Goal: Task Accomplishment & Management: Complete application form

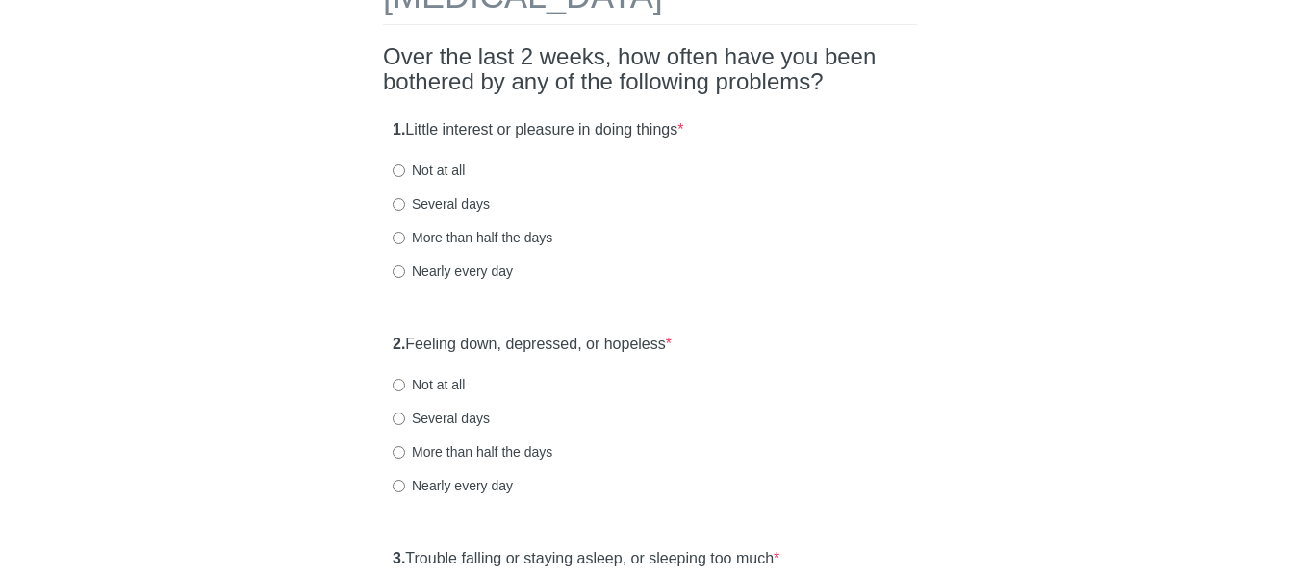
scroll to position [96, 0]
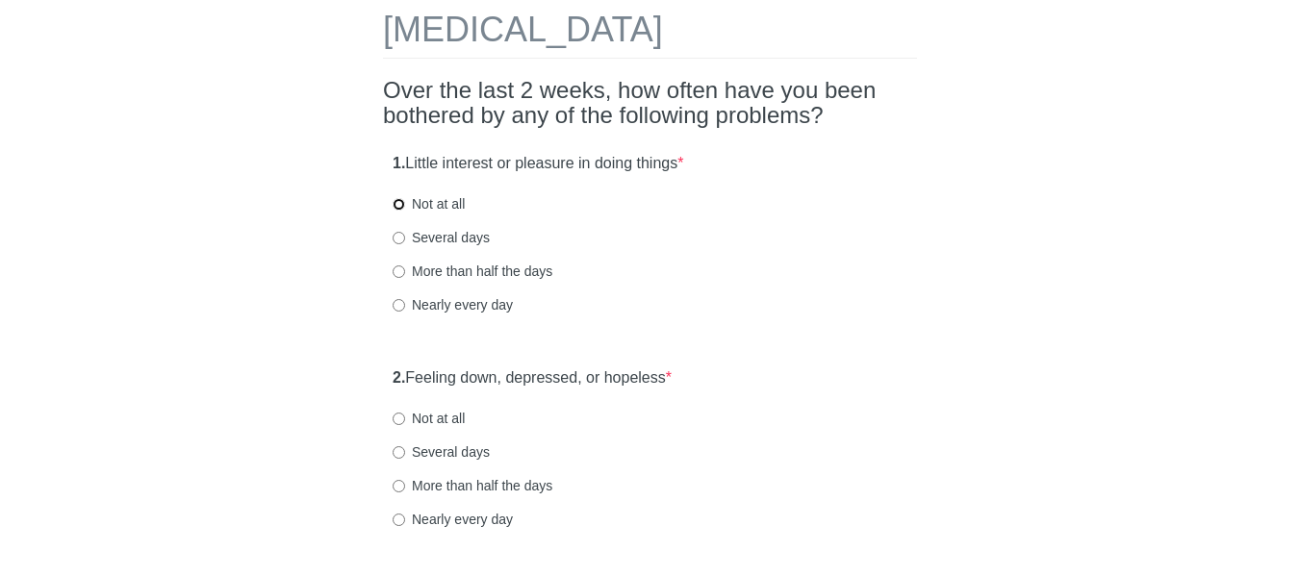
click at [396, 201] on input "Not at all" at bounding box center [399, 204] width 13 height 13
radio input "true"
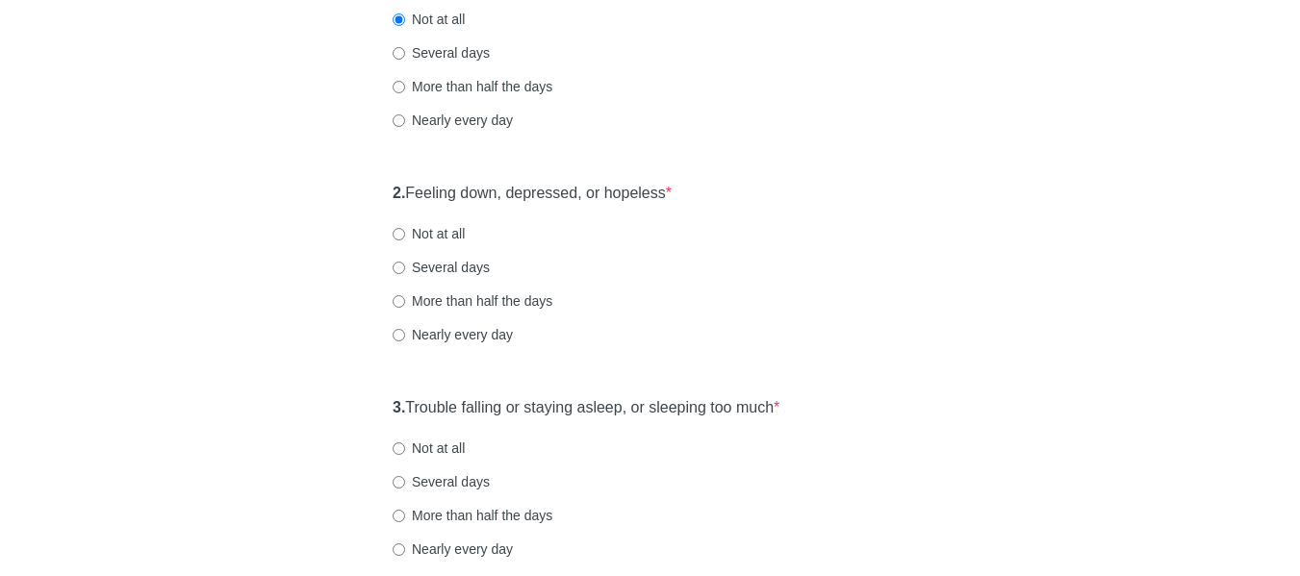
scroll to position [289, 0]
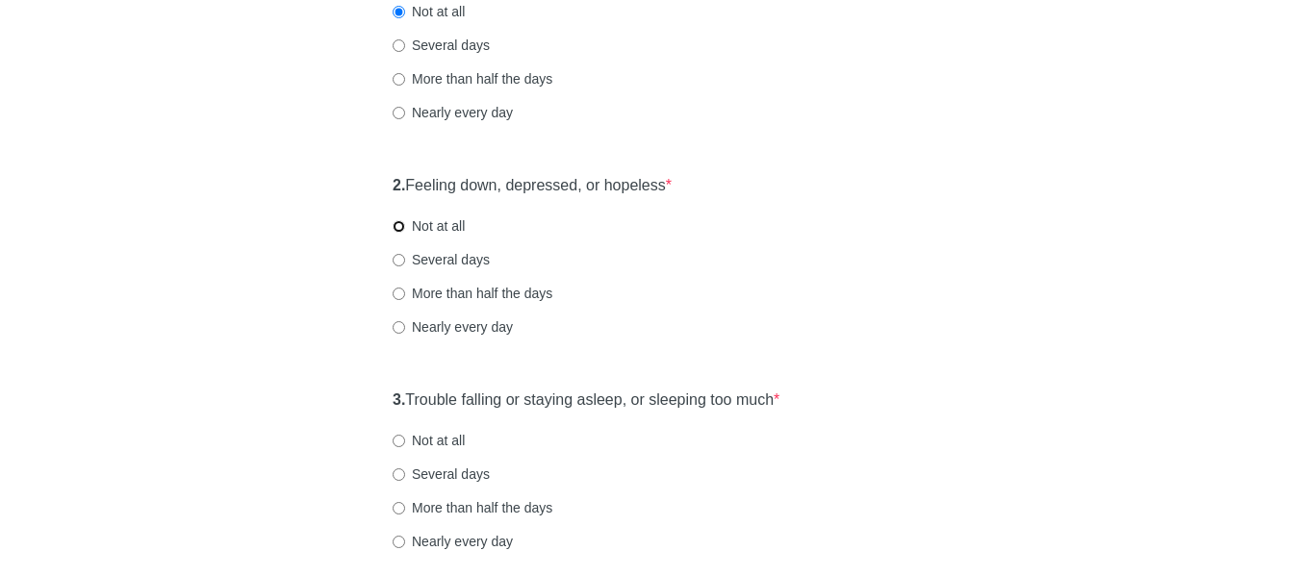
click at [393, 227] on input "Not at all" at bounding box center [399, 226] width 13 height 13
radio input "true"
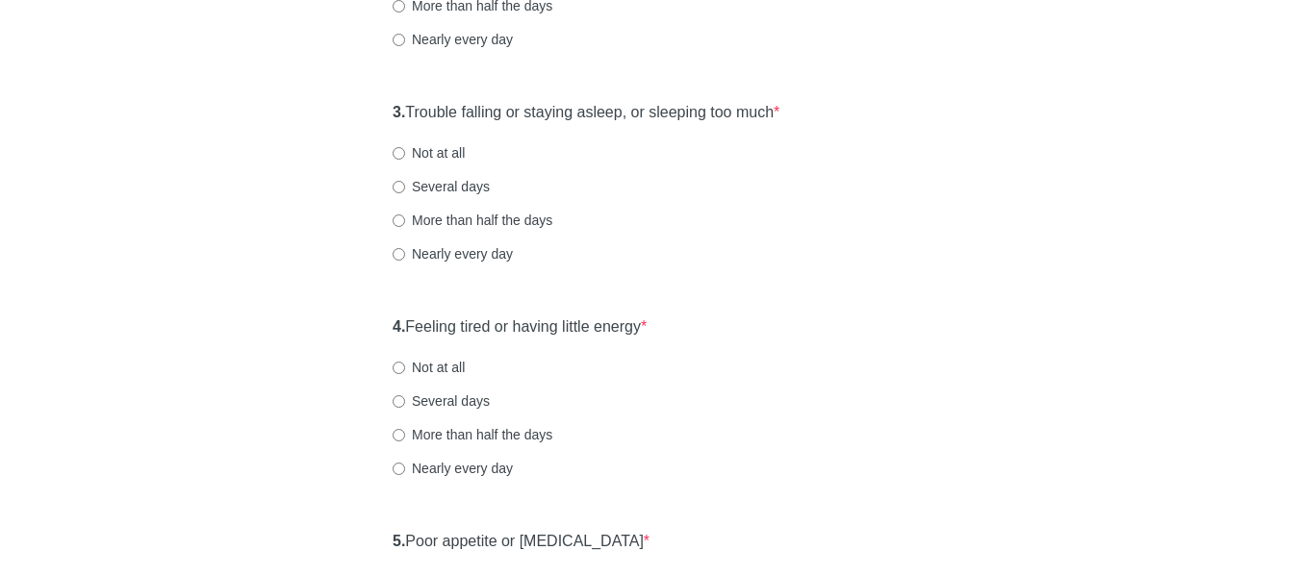
scroll to position [577, 0]
click at [393, 148] on input "Not at all" at bounding box center [399, 152] width 13 height 13
radio input "true"
click at [385, 326] on div "4. Feeling tired or having little energy * Not at all Several days More than ha…" at bounding box center [650, 406] width 534 height 200
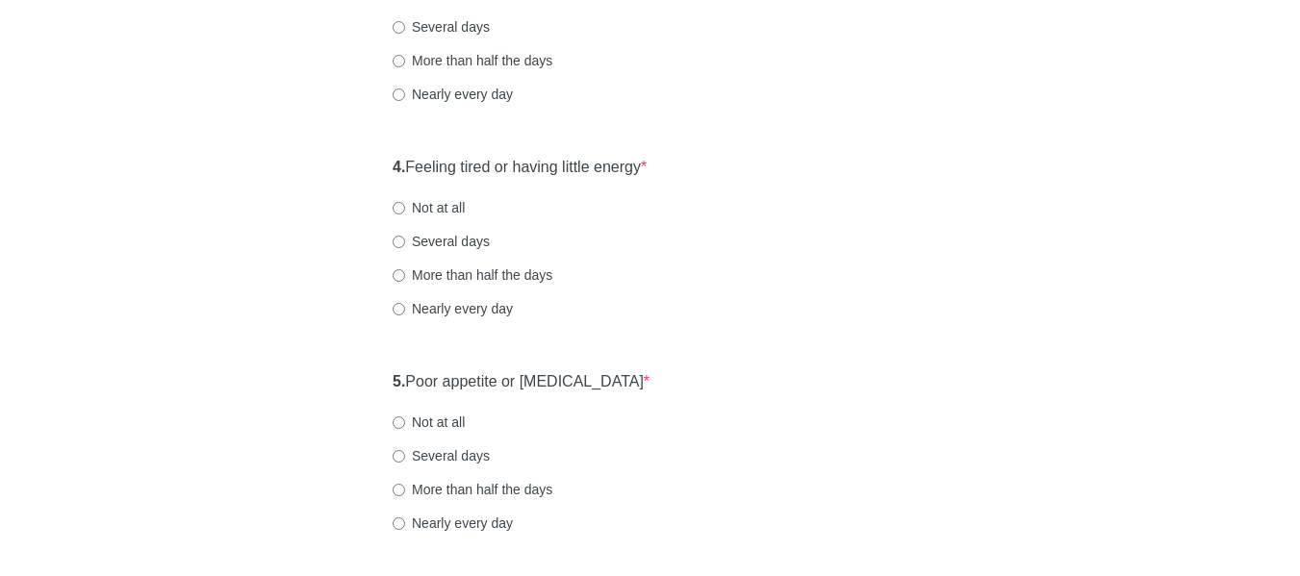
scroll to position [770, 0]
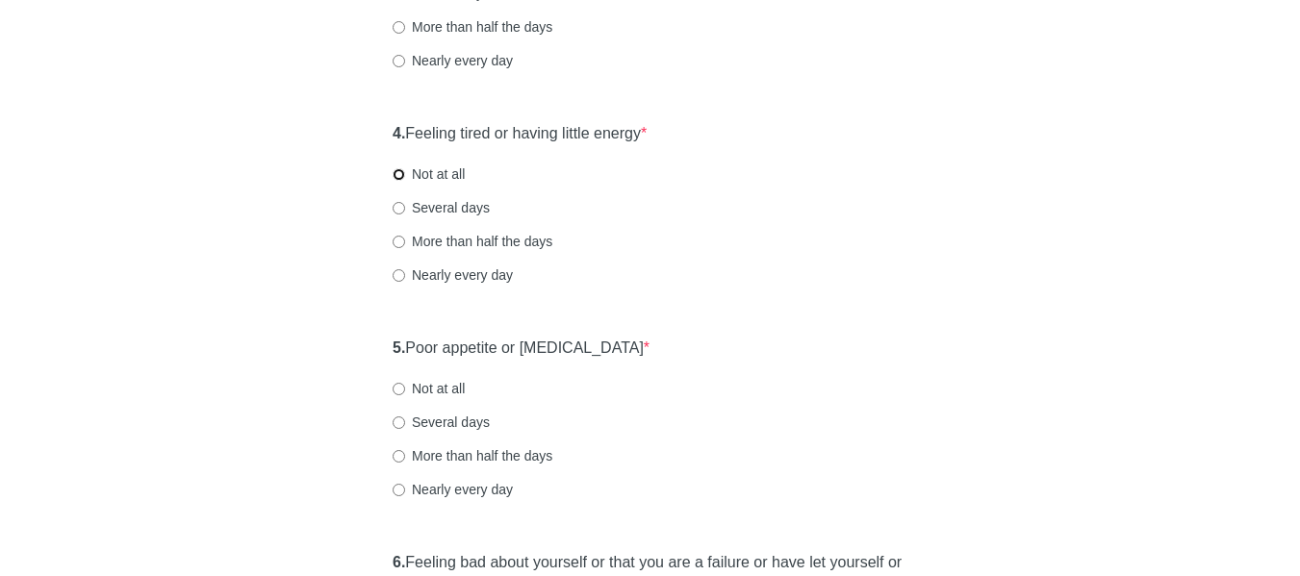
click at [400, 177] on input "Not at all" at bounding box center [399, 174] width 13 height 13
radio input "true"
click at [379, 333] on div "Patient Health Questionnaire-9 Over the last 2 weeks, how often have you been b…" at bounding box center [649, 393] width 563 height 2189
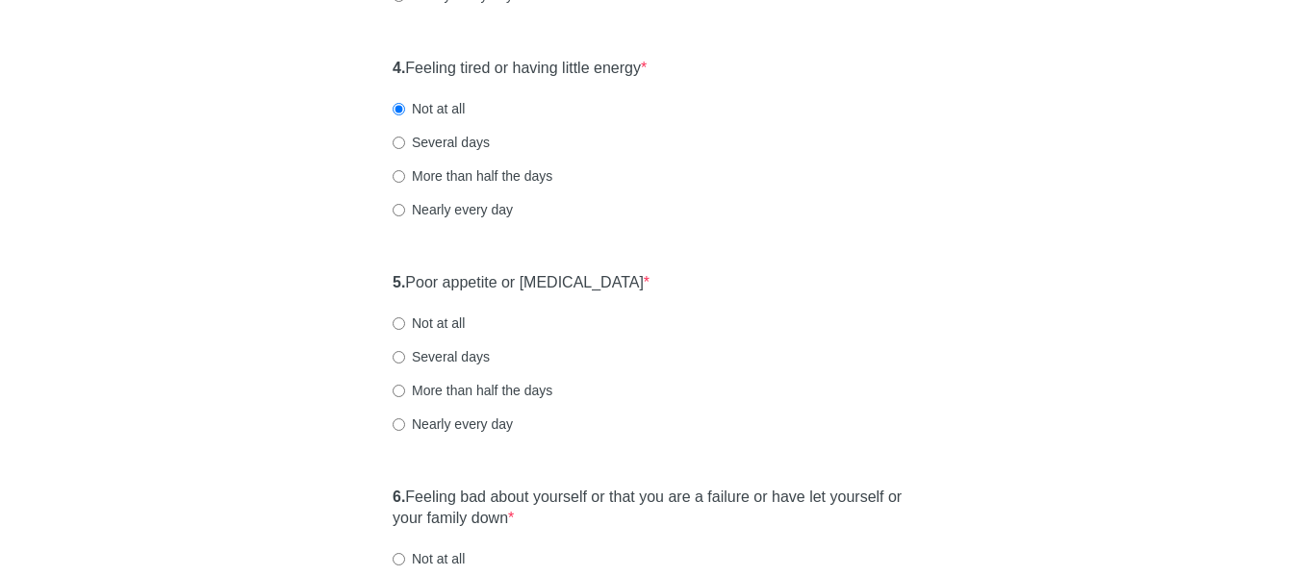
scroll to position [866, 0]
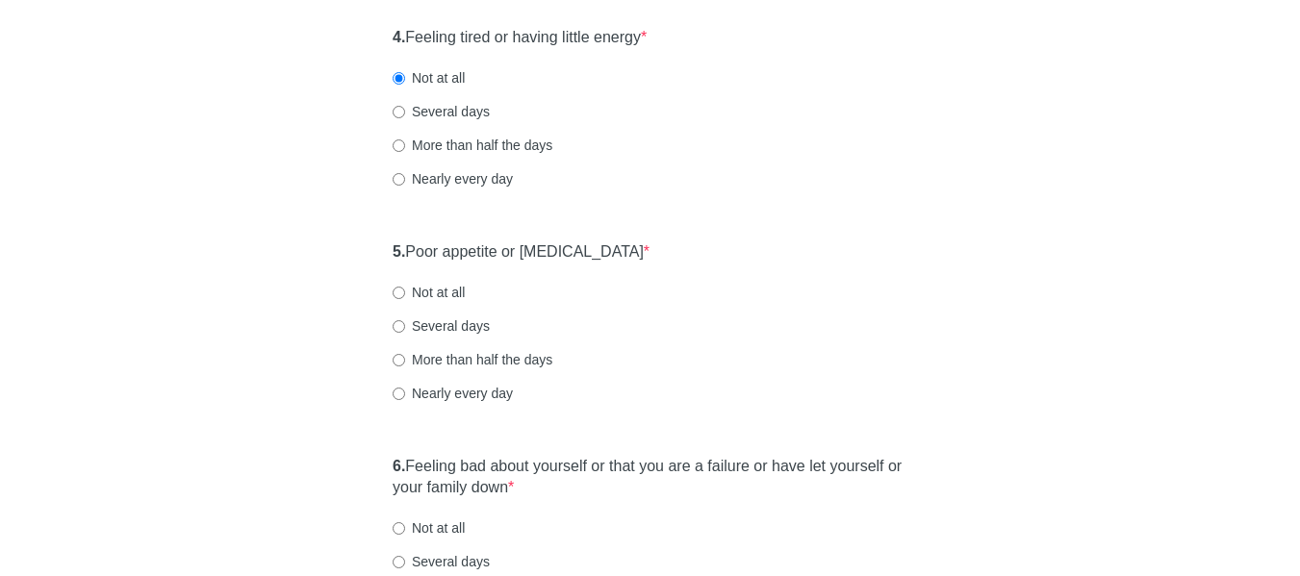
click at [390, 246] on div "5. Poor appetite or overeating * Not at all Several days More than half the day…" at bounding box center [650, 332] width 534 height 200
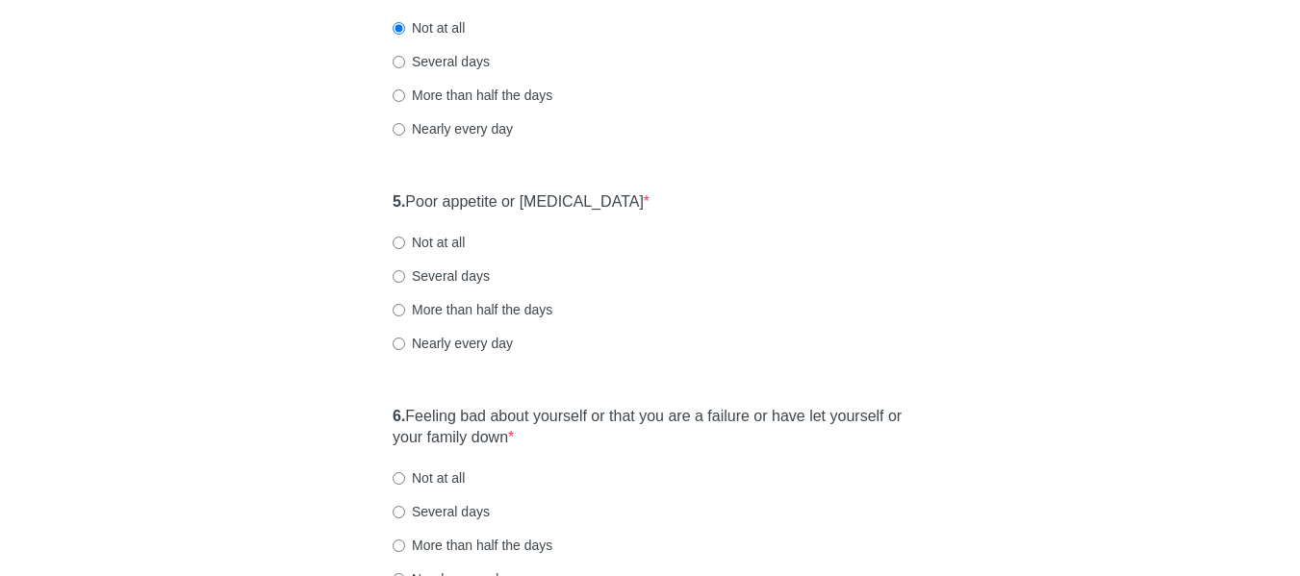
scroll to position [962, 0]
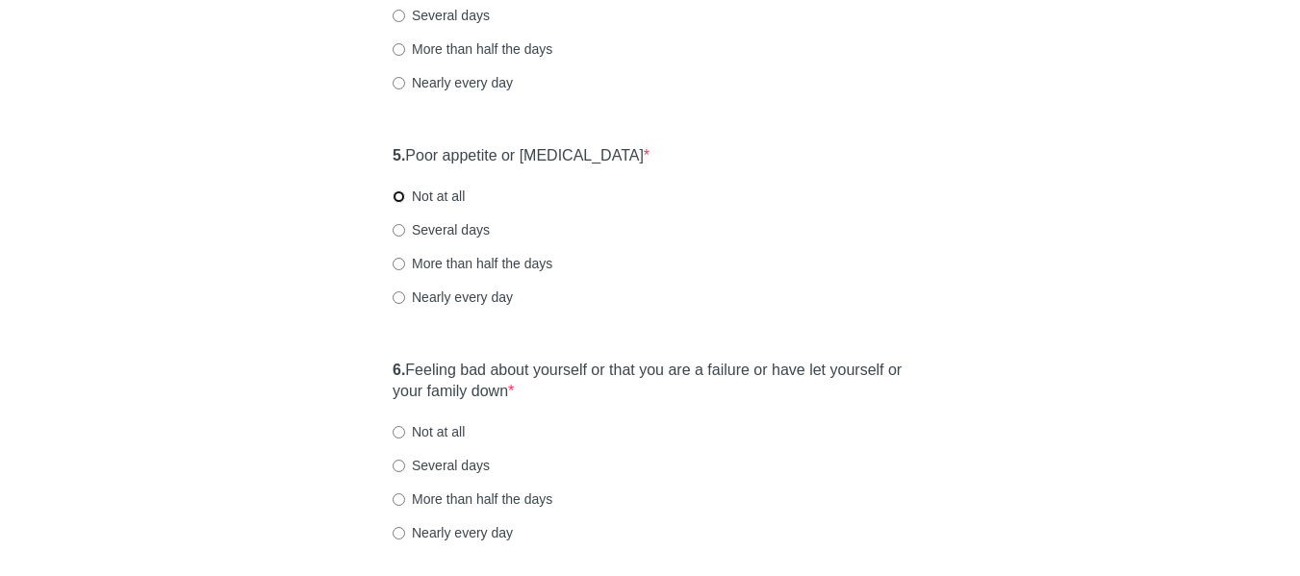
click at [396, 198] on input "Not at all" at bounding box center [399, 196] width 13 height 13
radio input "true"
click at [382, 377] on div "Patient Health Questionnaire-9 Over the last 2 weeks, how often have you been b…" at bounding box center [649, 200] width 563 height 2189
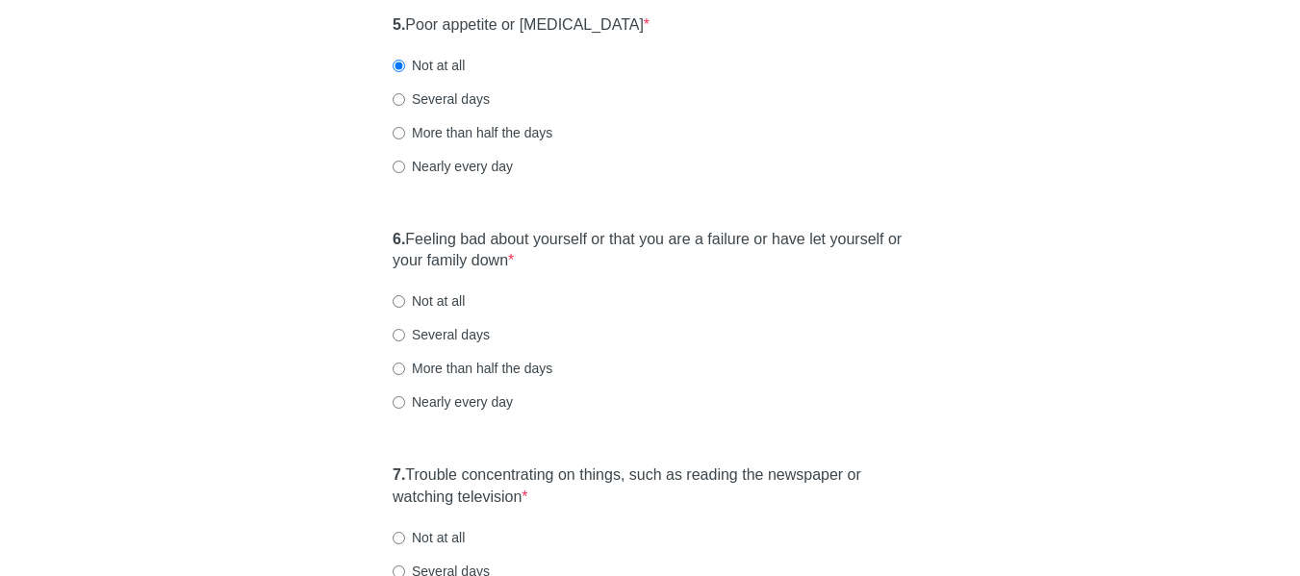
scroll to position [1155, 0]
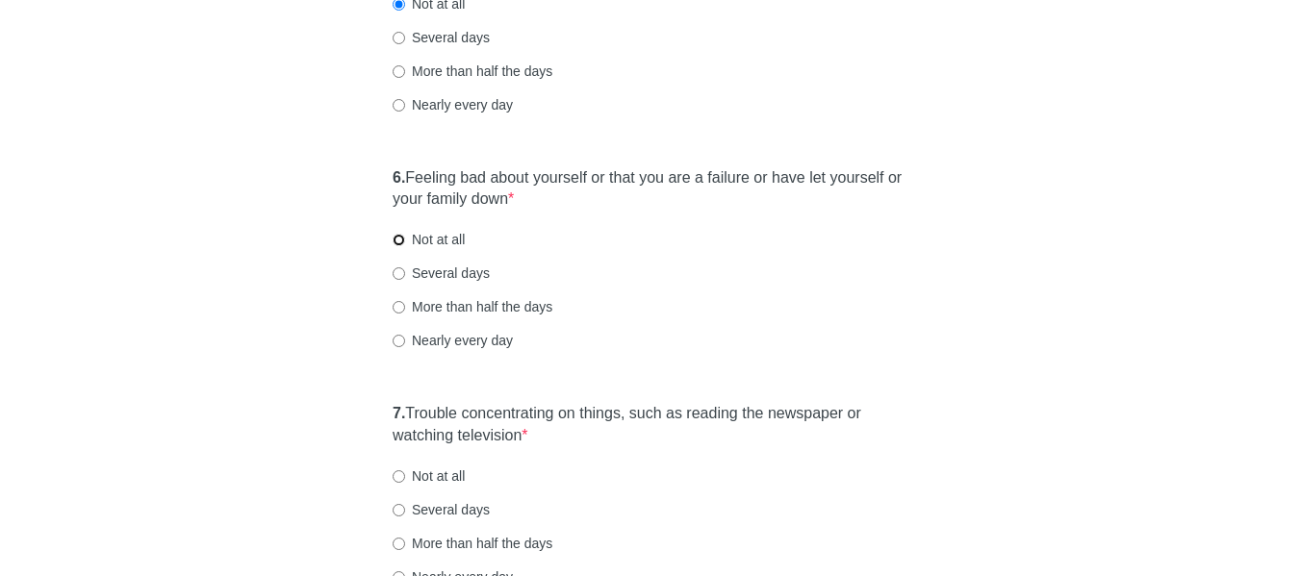
click at [398, 241] on input "Not at all" at bounding box center [399, 240] width 13 height 13
radio input "true"
click at [383, 400] on div "7. Trouble concentrating on things, such as reading the newspaper or watching t…" at bounding box center [650, 504] width 534 height 222
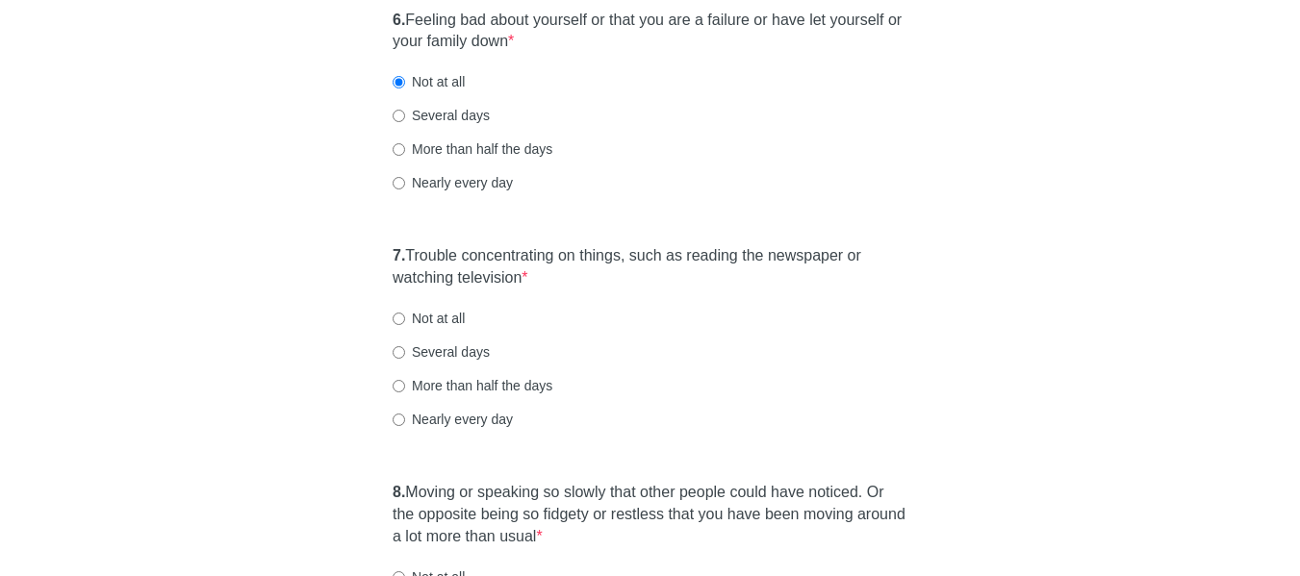
scroll to position [1347, 0]
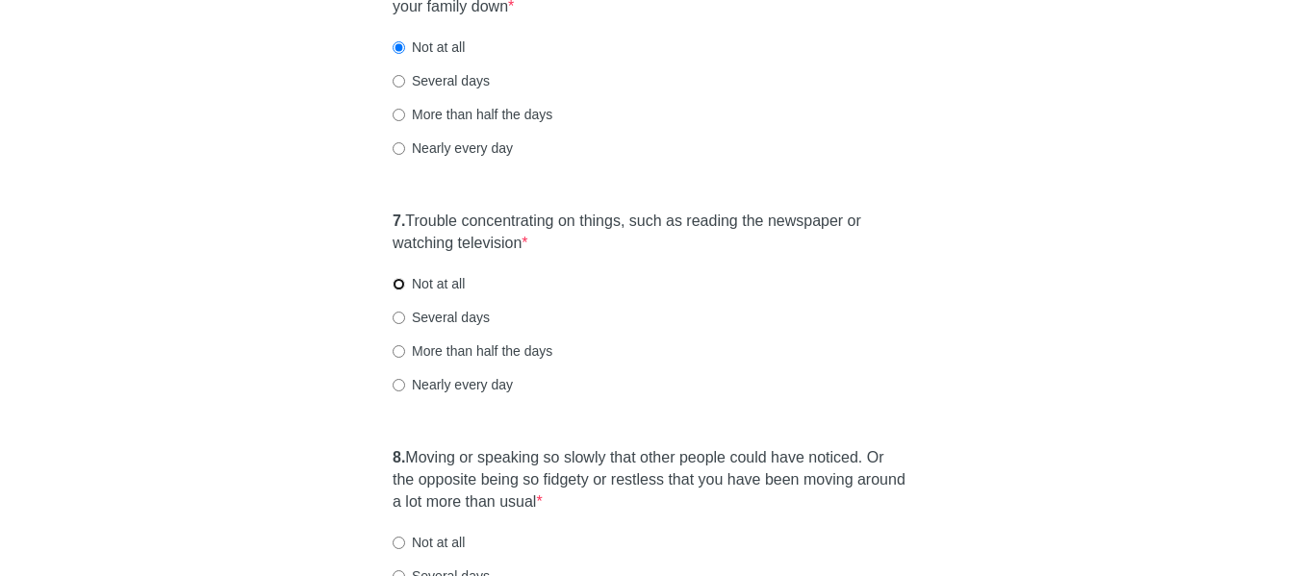
click at [395, 282] on input "Not at all" at bounding box center [399, 284] width 13 height 13
radio input "true"
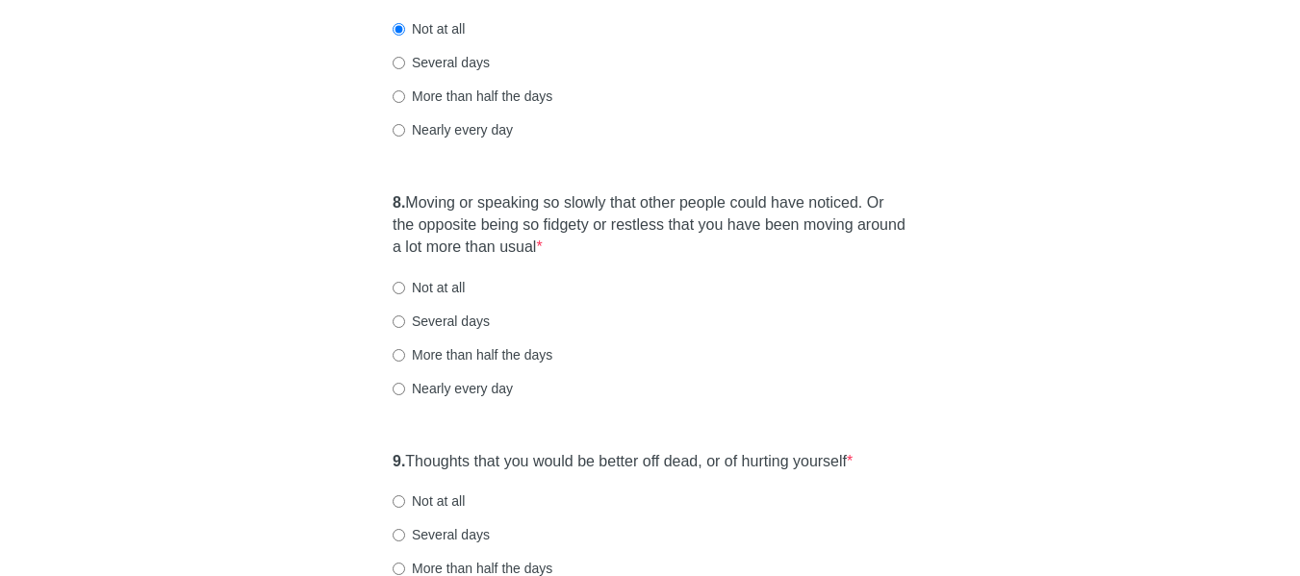
scroll to position [1636, 0]
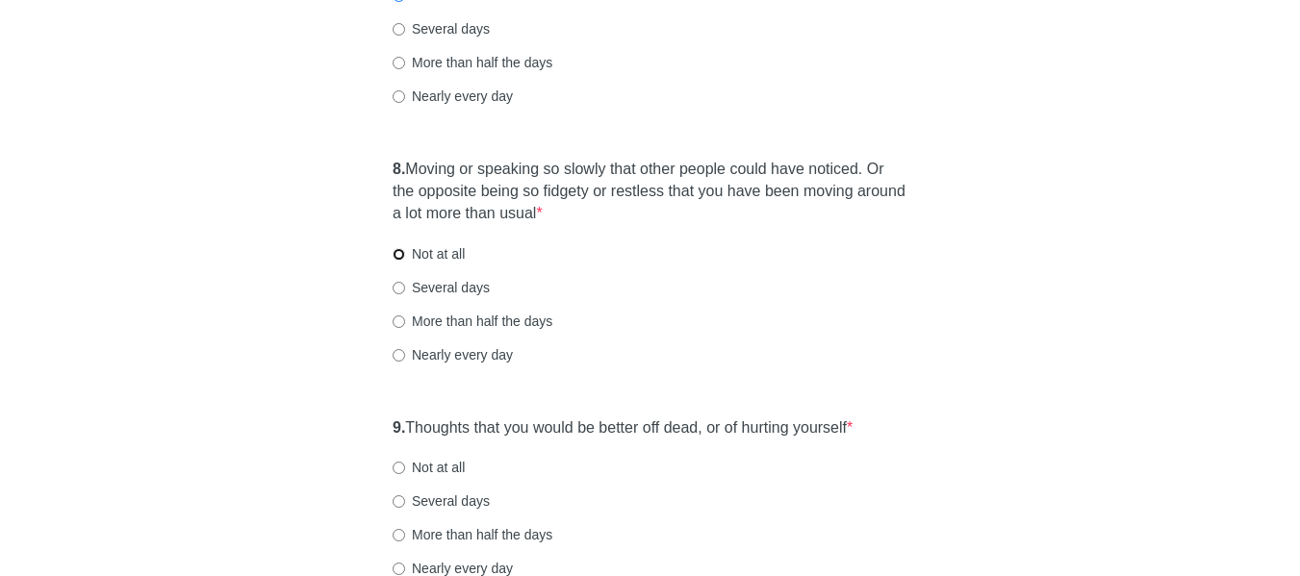
click at [394, 253] on input "Not at all" at bounding box center [399, 254] width 13 height 13
radio input "true"
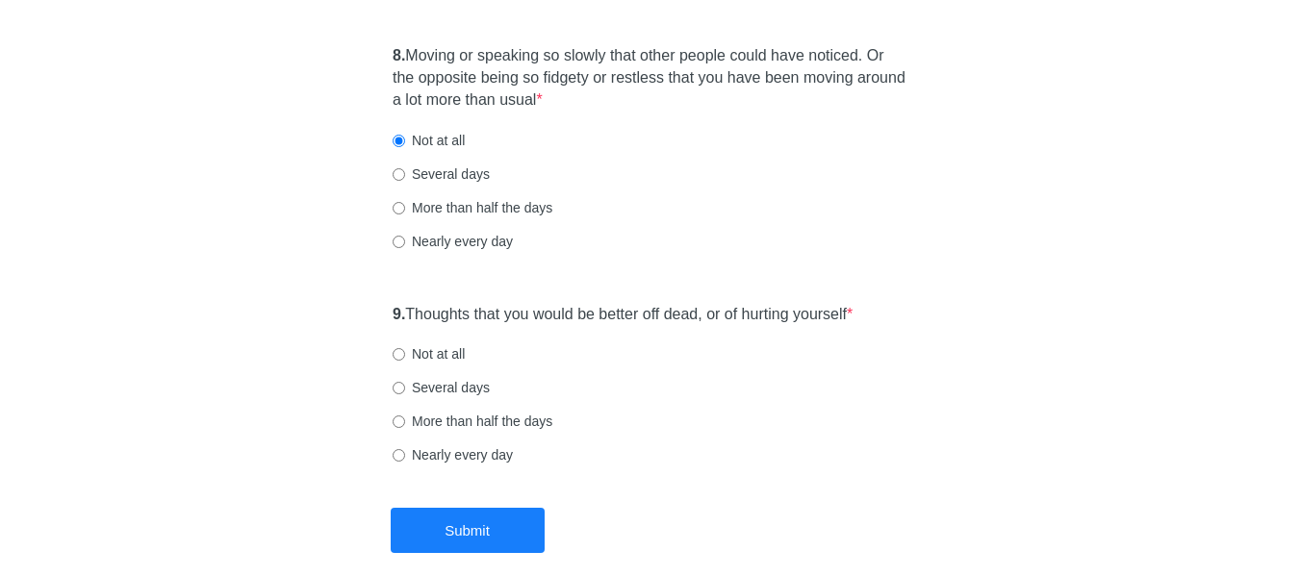
scroll to position [1828, 0]
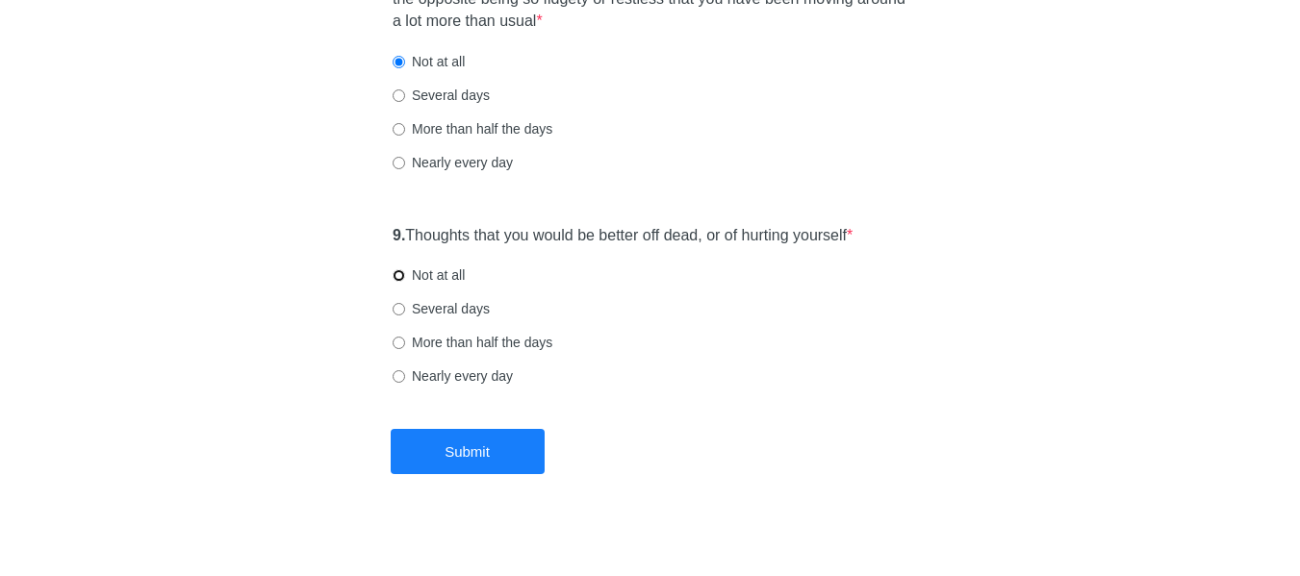
click at [398, 281] on input "Not at all" at bounding box center [399, 275] width 13 height 13
radio input "true"
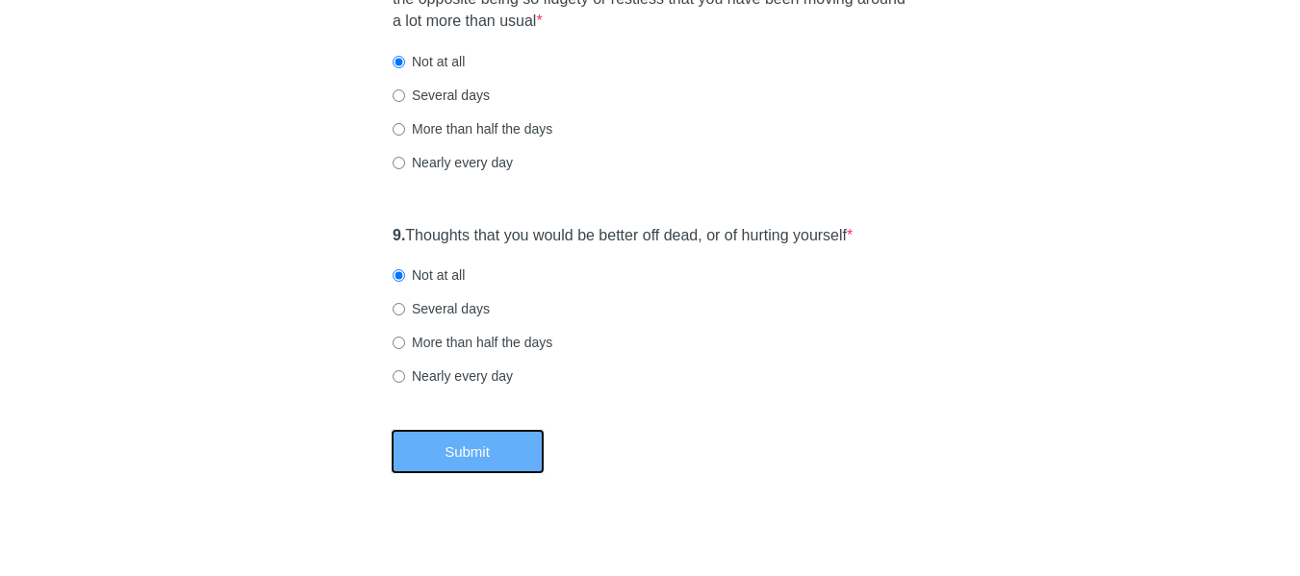
click at [474, 442] on button "Submit" at bounding box center [468, 451] width 154 height 45
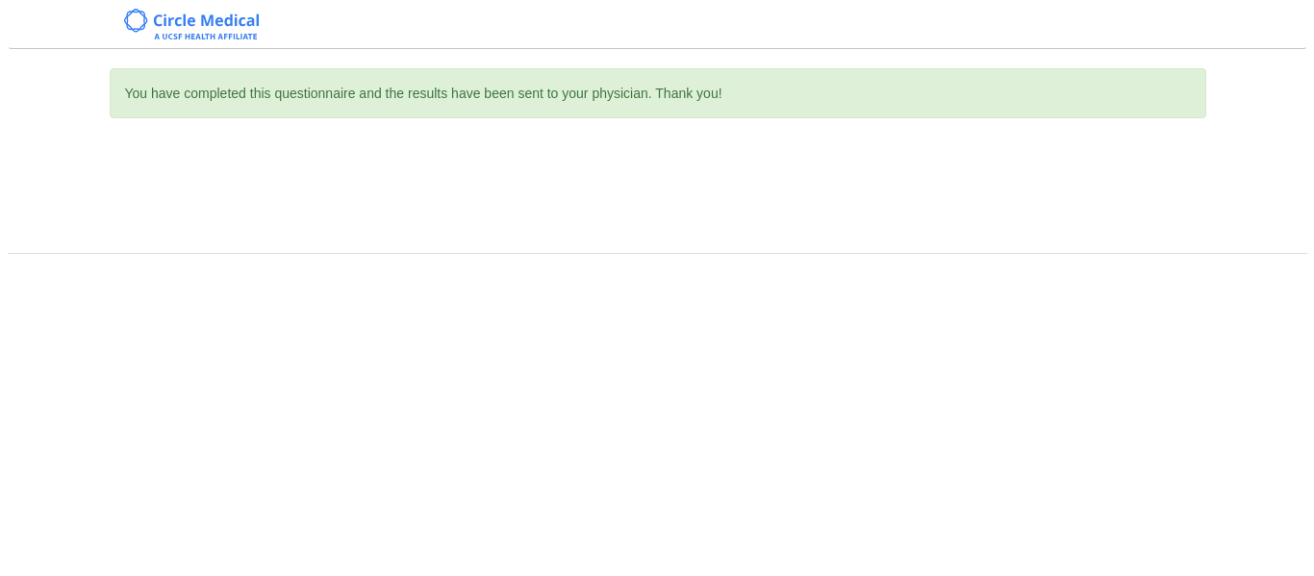
scroll to position [0, 0]
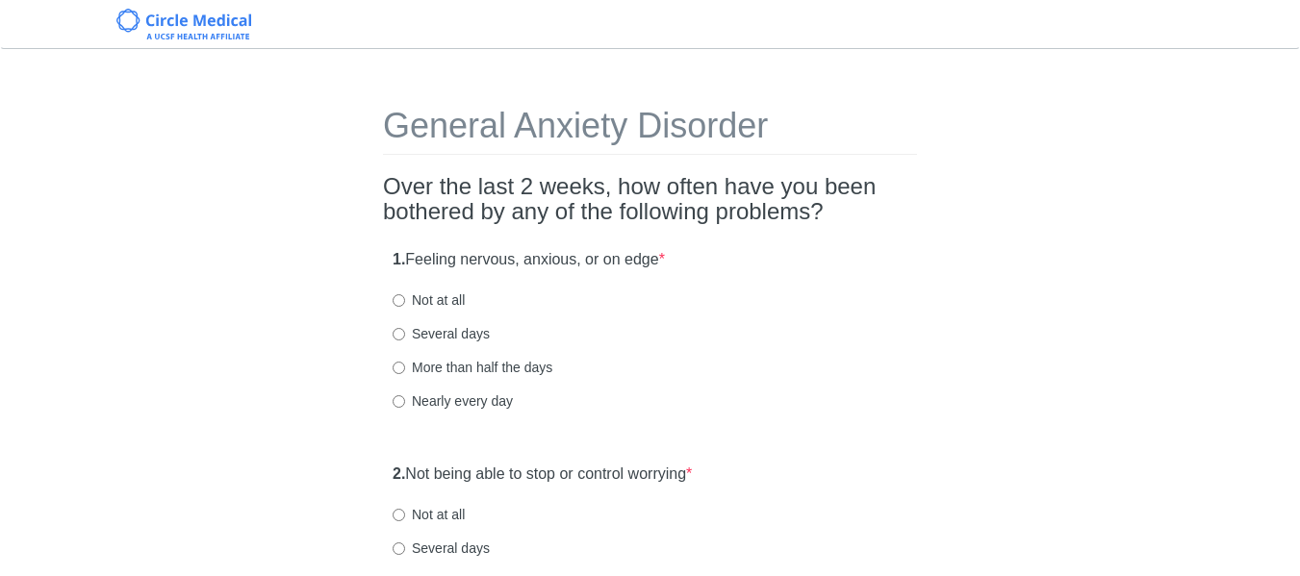
click at [383, 178] on h2 "Over the last 2 weeks, how often have you been bothered by any of the following…" at bounding box center [650, 199] width 534 height 51
click at [391, 186] on h2 "Over the last 2 weeks, how often have you been bothered by any of the following…" at bounding box center [650, 199] width 534 height 51
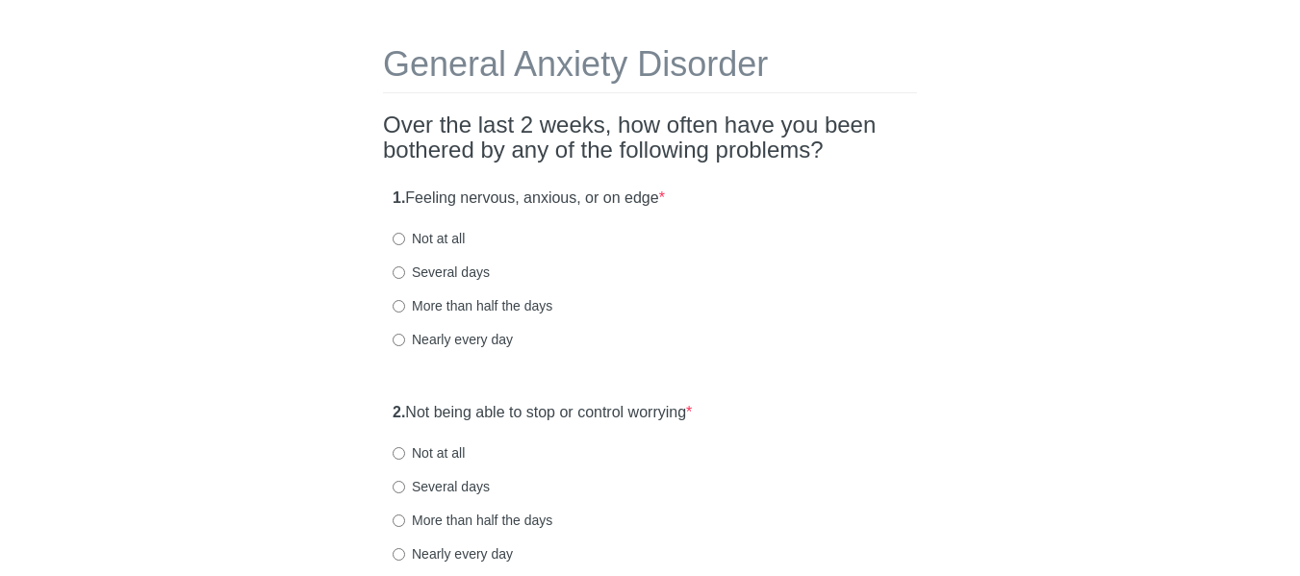
scroll to position [96, 0]
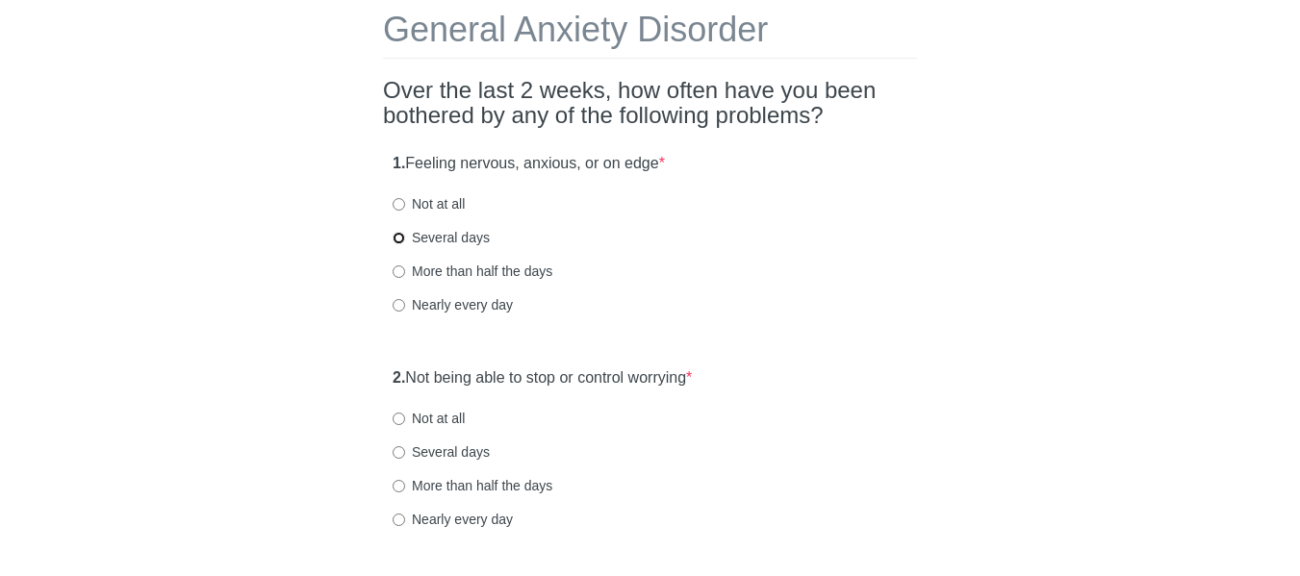
click at [400, 237] on input "Several days" at bounding box center [399, 238] width 13 height 13
radio input "true"
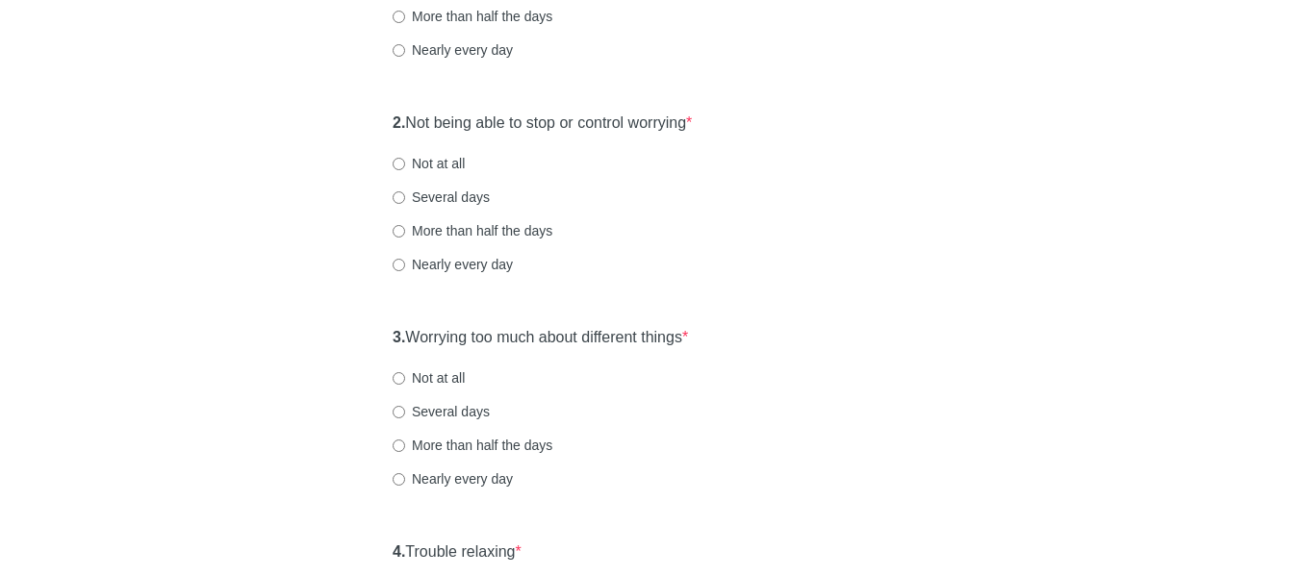
scroll to position [385, 0]
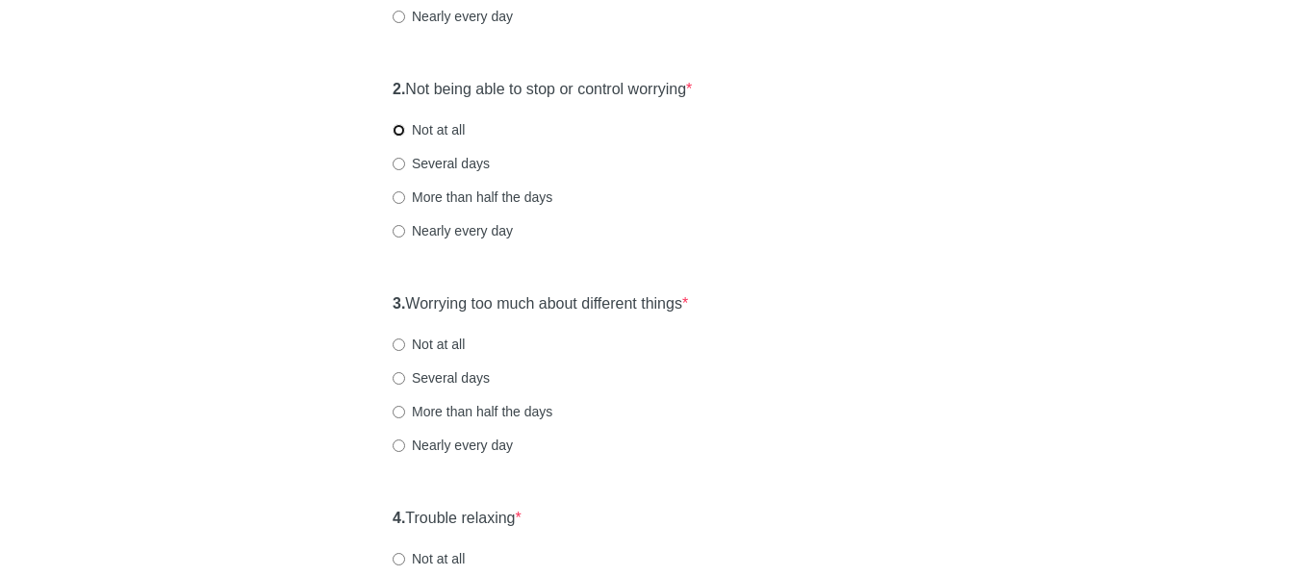
click at [399, 129] on input "Not at all" at bounding box center [399, 130] width 13 height 13
radio input "true"
click at [360, 303] on div "General Anxiety Disorder Over the last 2 weeks, how often have you been bothere…" at bounding box center [651, 519] width 1126 height 1672
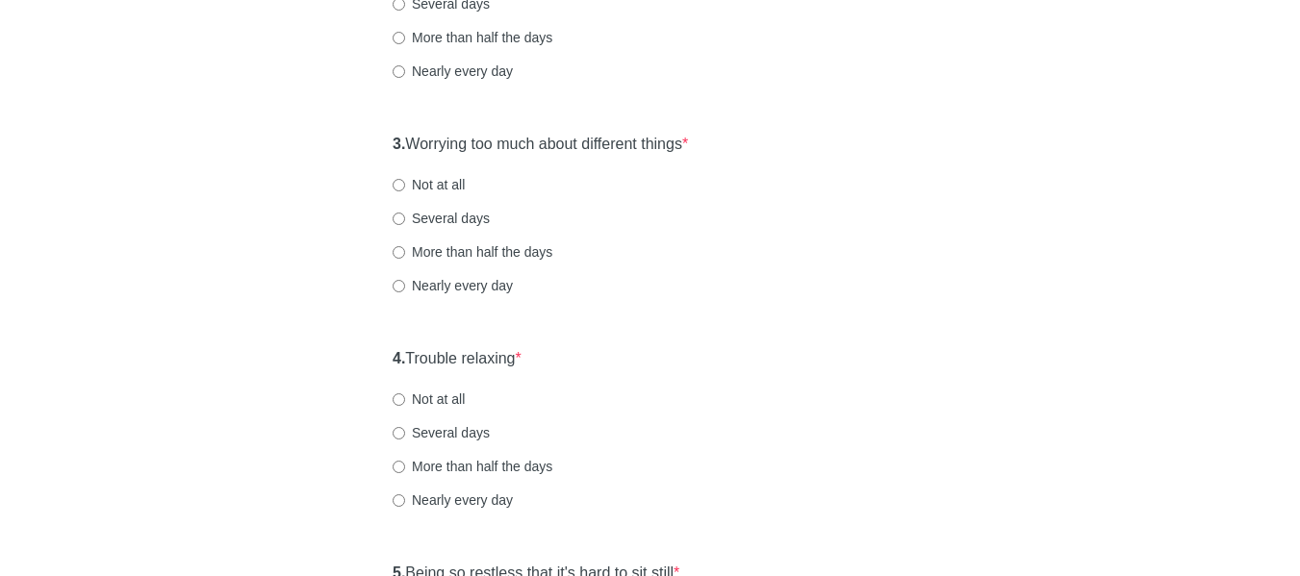
scroll to position [577, 0]
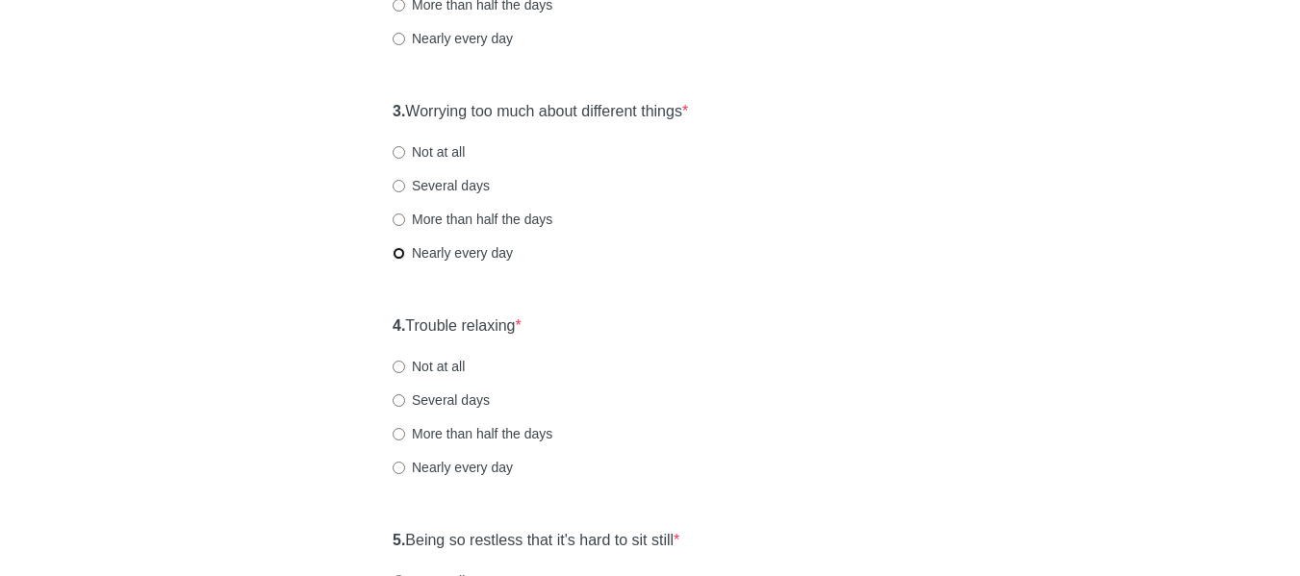
click at [398, 255] on input "Nearly every day" at bounding box center [399, 253] width 13 height 13
radio input "true"
click at [348, 327] on div "General Anxiety Disorder Over the last 2 weeks, how often have you been bothere…" at bounding box center [651, 327] width 1126 height 1672
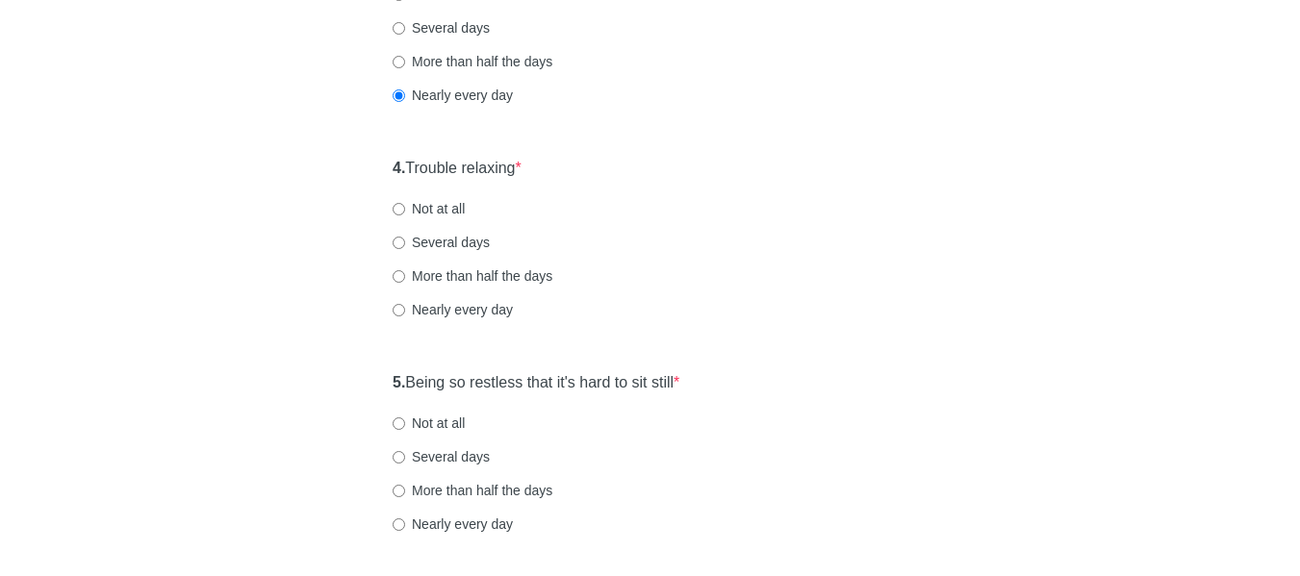
scroll to position [770, 0]
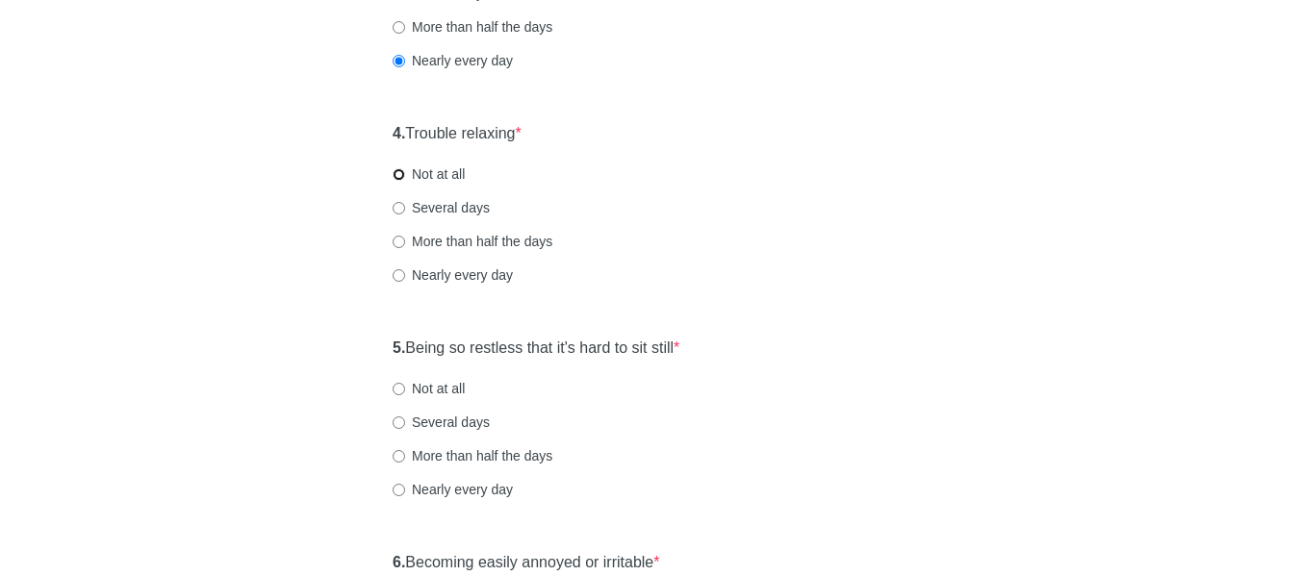
click at [398, 173] on input "Not at all" at bounding box center [399, 174] width 13 height 13
radio input "true"
click at [375, 355] on div "General Anxiety Disorder Over the last 2 weeks, how often have you been bothere…" at bounding box center [649, 135] width 563 height 1672
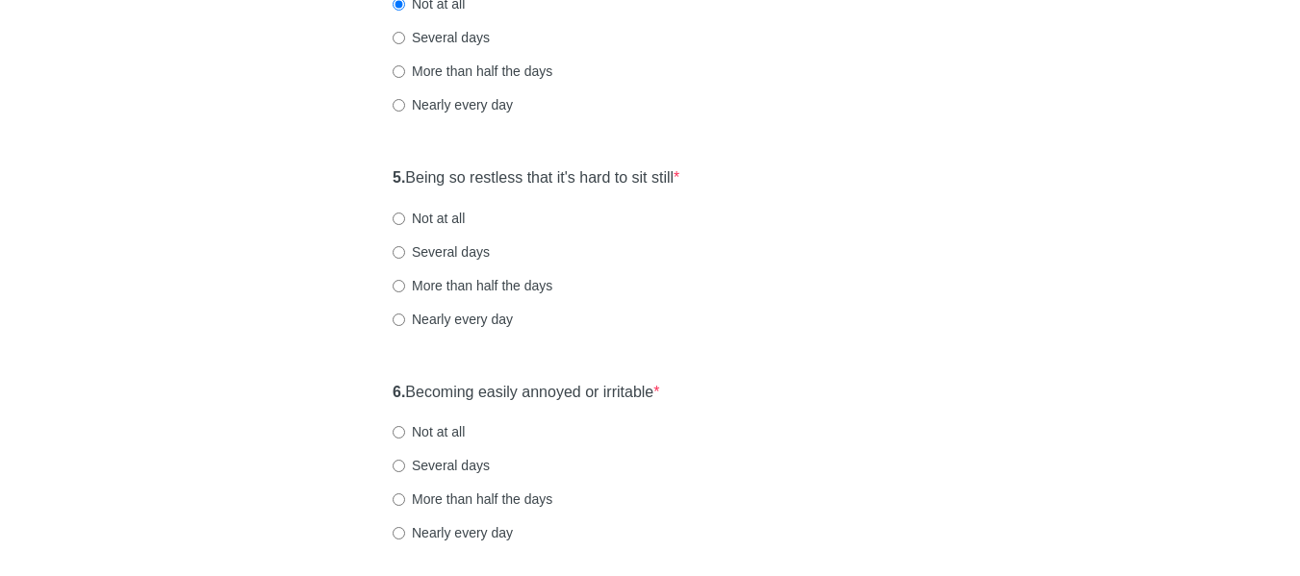
scroll to position [962, 0]
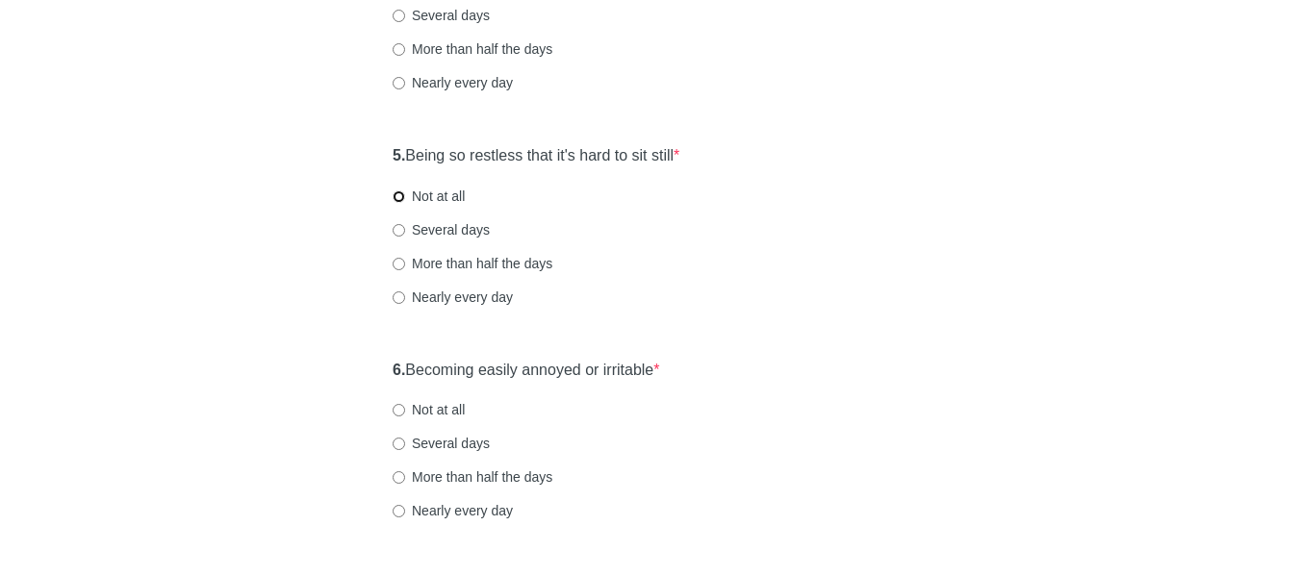
click at [400, 196] on input "Not at all" at bounding box center [399, 196] width 13 height 13
radio input "true"
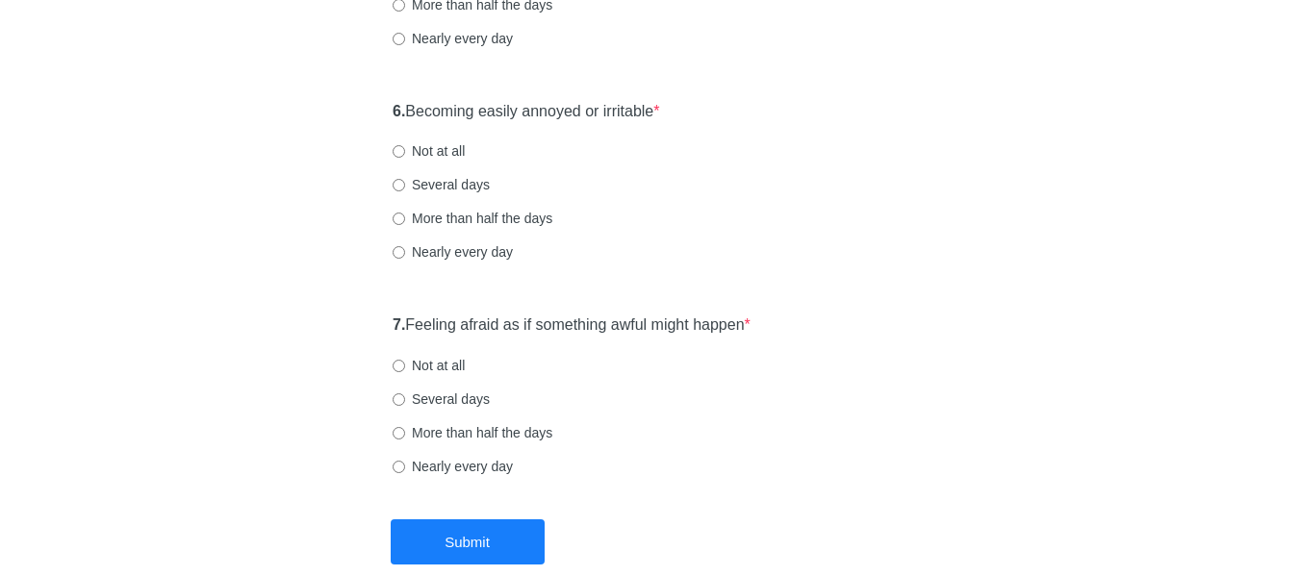
scroll to position [1251, 0]
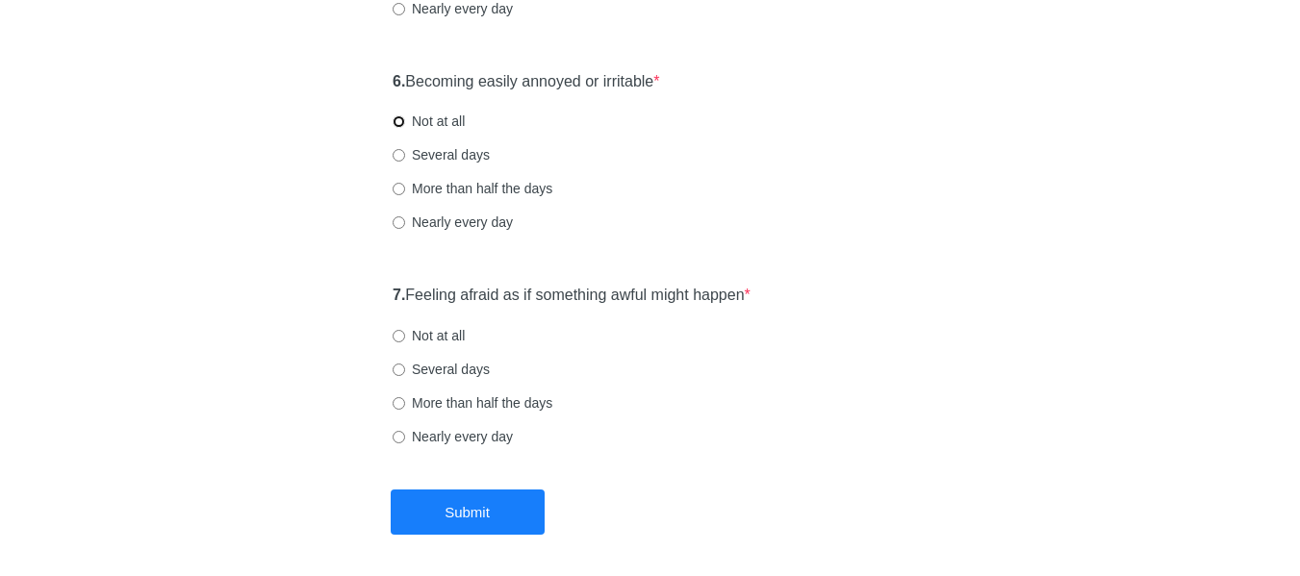
click at [401, 118] on input "Not at all" at bounding box center [399, 121] width 13 height 13
radio input "true"
click at [402, 332] on input "Not at all" at bounding box center [399, 336] width 13 height 13
radio input "true"
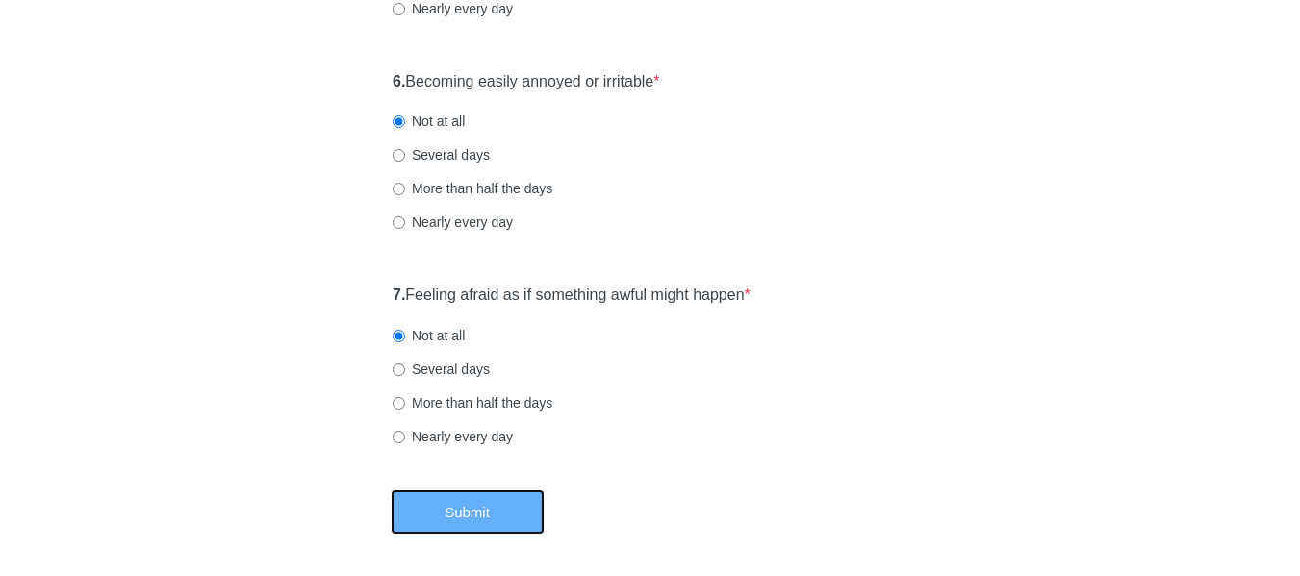
click at [492, 500] on button "Submit" at bounding box center [468, 512] width 154 height 45
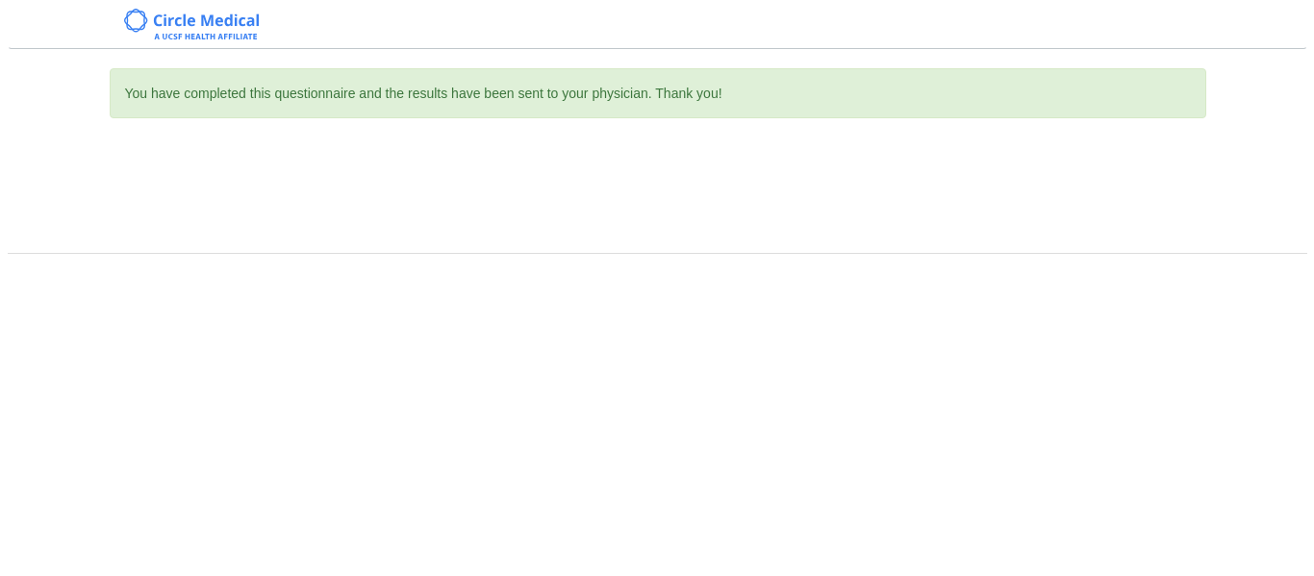
scroll to position [0, 0]
